Goal: Task Accomplishment & Management: Manage account settings

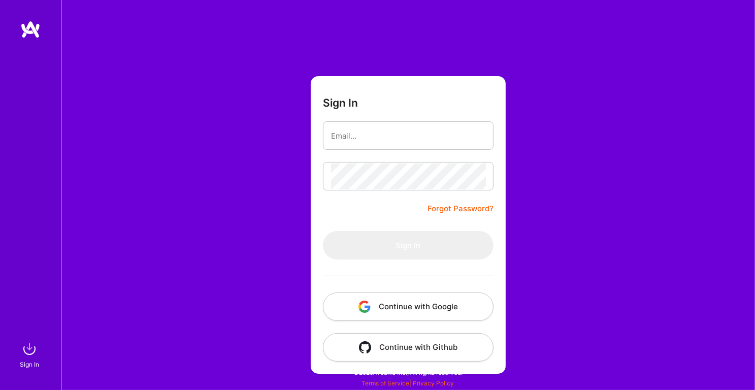
type input "mohansinghjaipur@gmail.com"
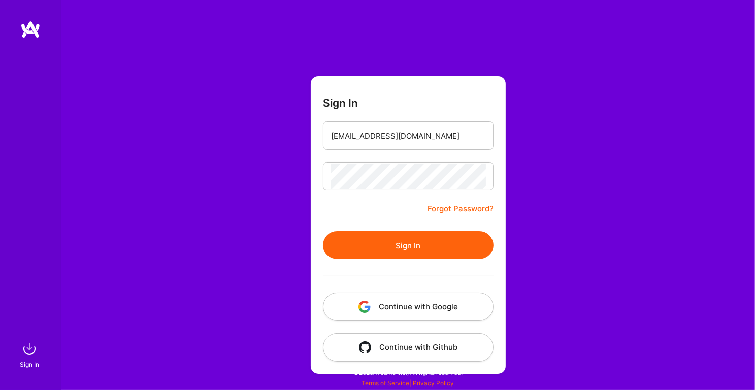
click at [392, 244] on button "Sign In" at bounding box center [408, 245] width 171 height 28
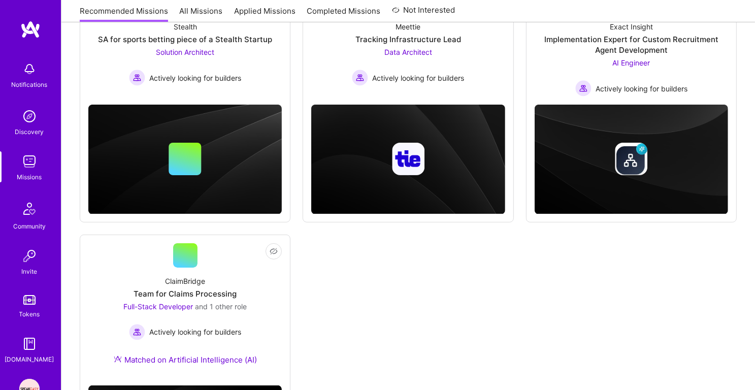
scroll to position [327, 0]
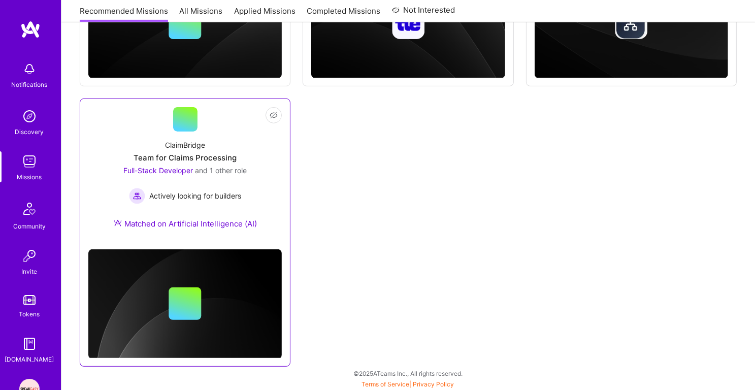
click at [215, 149] on div "ClaimBridge Team for Claims Processing Full-Stack Developer and 1 other role Ac…" at bounding box center [184, 187] width 193 height 110
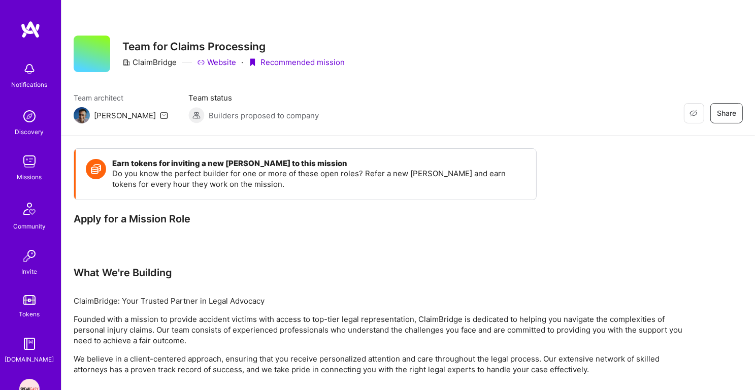
click at [27, 163] on img at bounding box center [29, 161] width 20 height 20
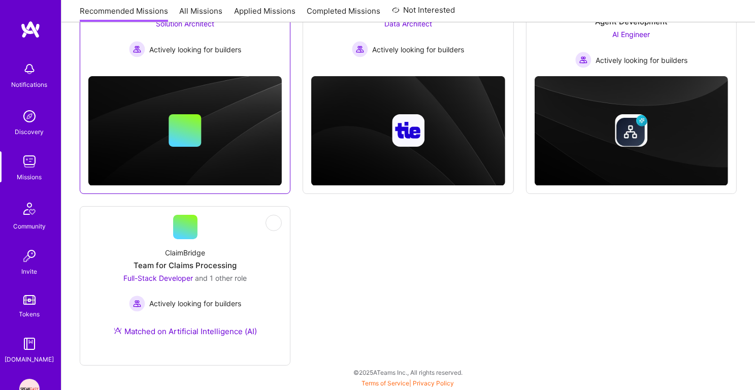
scroll to position [49, 0]
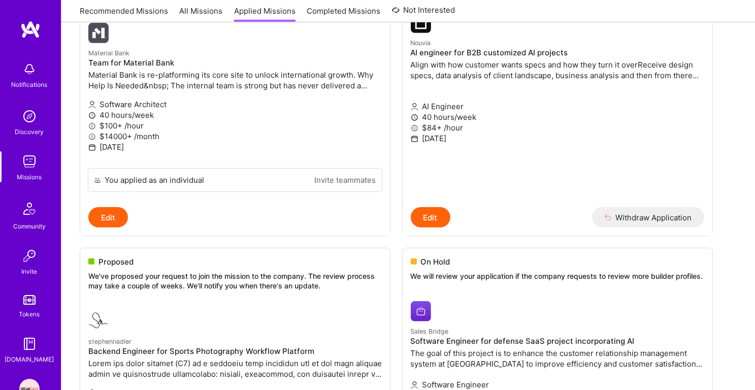
scroll to position [462, 0]
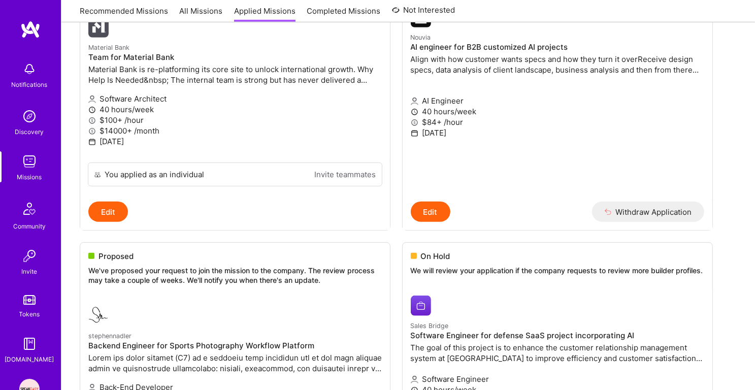
click at [31, 119] on img at bounding box center [29, 116] width 20 height 20
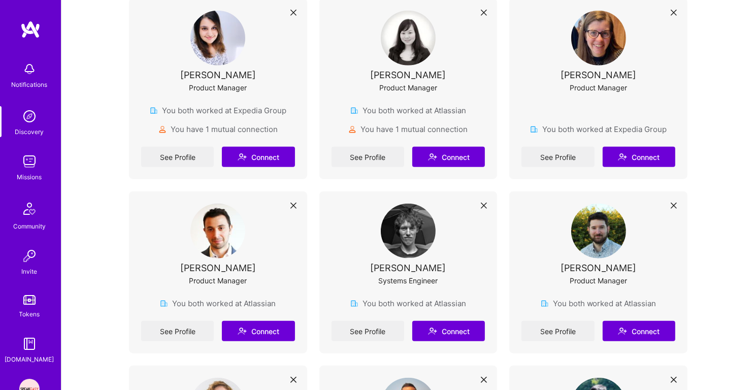
scroll to position [944, 0]
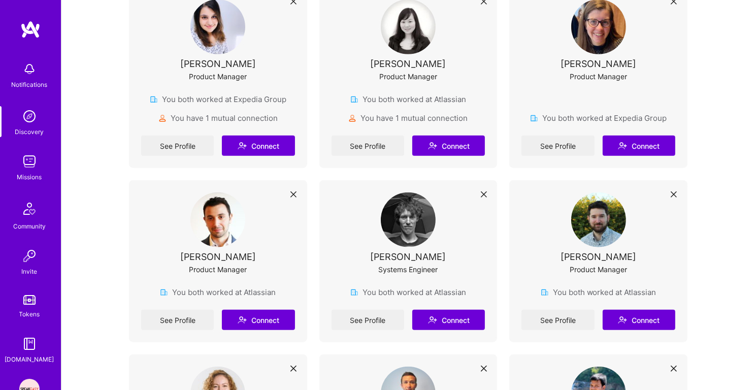
click at [24, 165] on img at bounding box center [29, 161] width 20 height 20
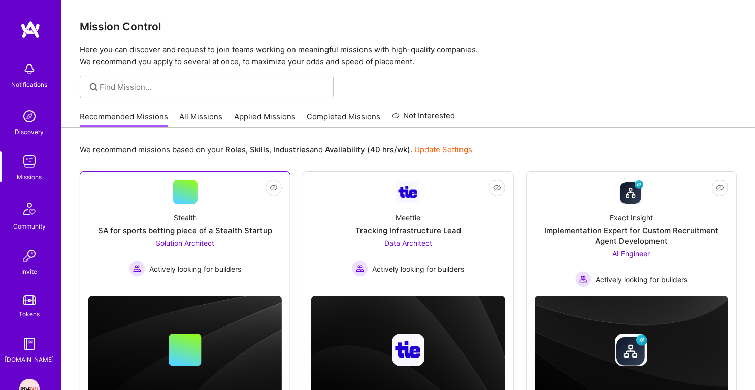
scroll to position [49, 0]
